Goal: Find specific page/section: Find specific page/section

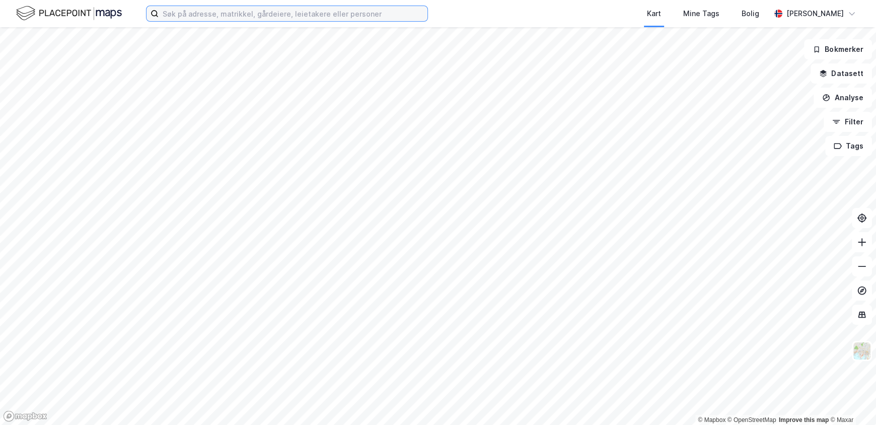
click at [238, 15] on input at bounding box center [293, 13] width 269 height 15
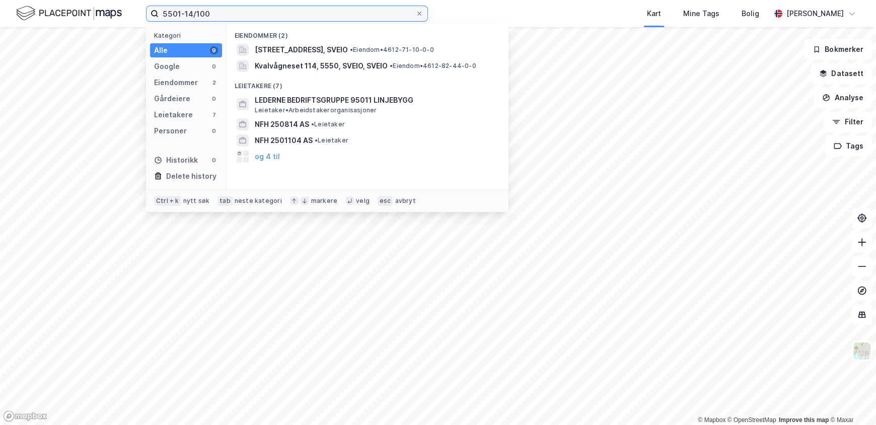
type input "5501-14/100"
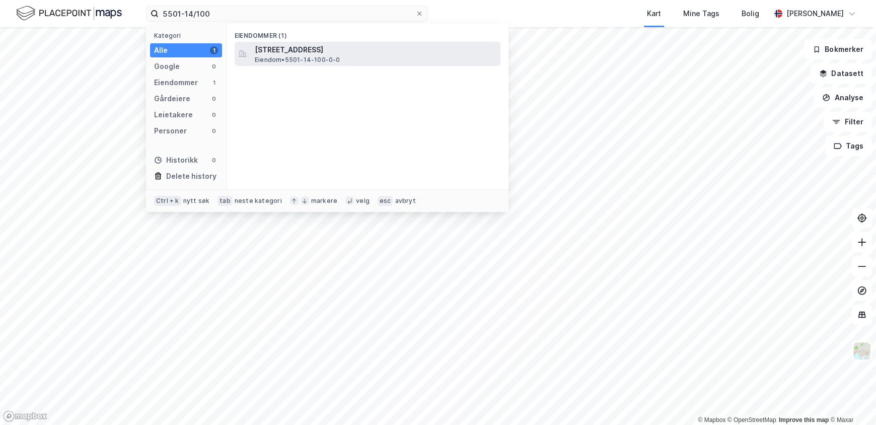
click at [403, 57] on div "[STREET_ADDRESS] • 5501-14-100-0-0" at bounding box center [377, 54] width 244 height 20
